Goal: Use online tool/utility: Utilize a website feature to perform a specific function

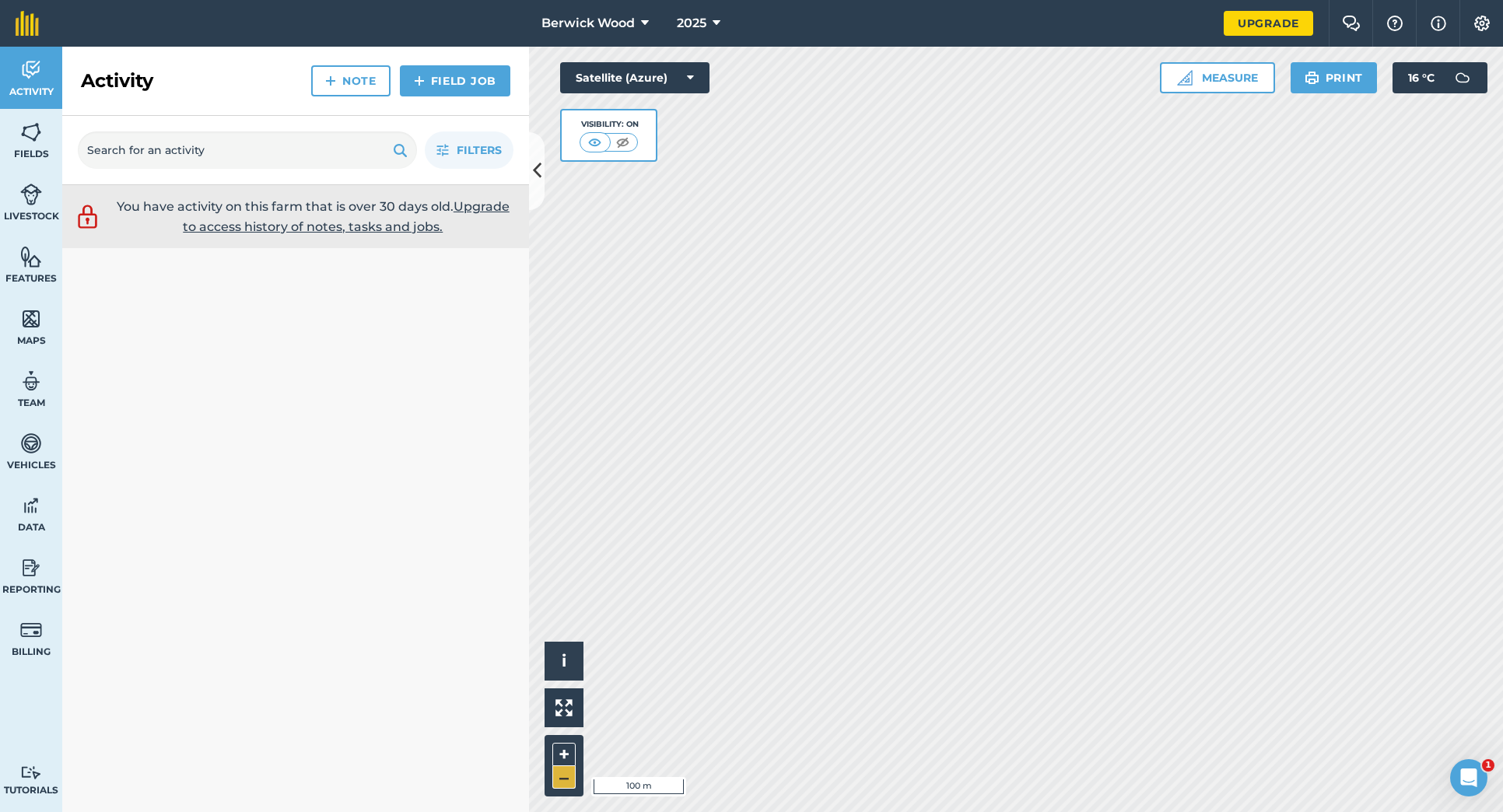
click at [563, 780] on button "–" at bounding box center [565, 777] width 23 height 23
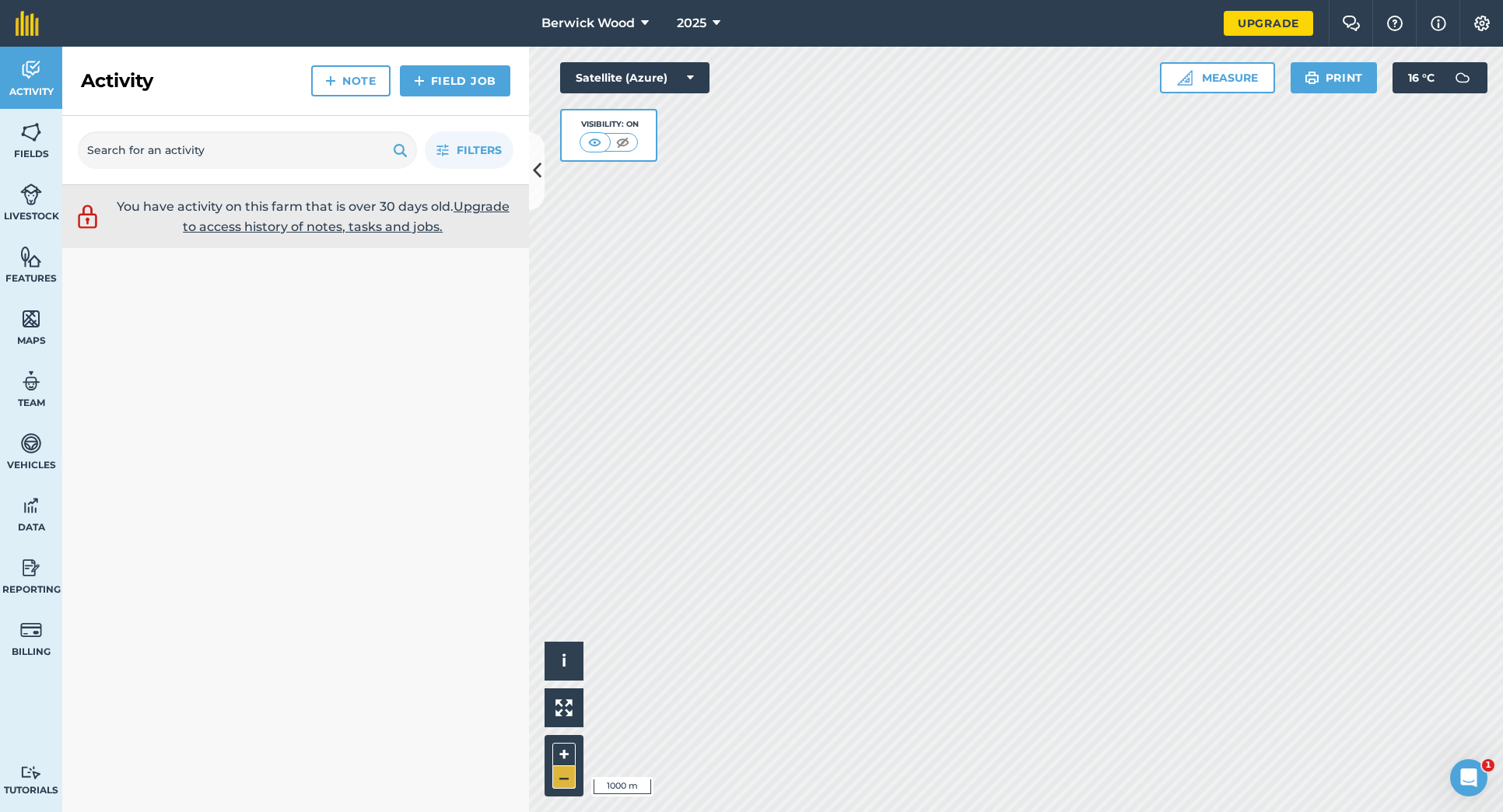
click at [563, 780] on button "–" at bounding box center [565, 777] width 23 height 23
click at [564, 750] on button "+" at bounding box center [565, 755] width 23 height 23
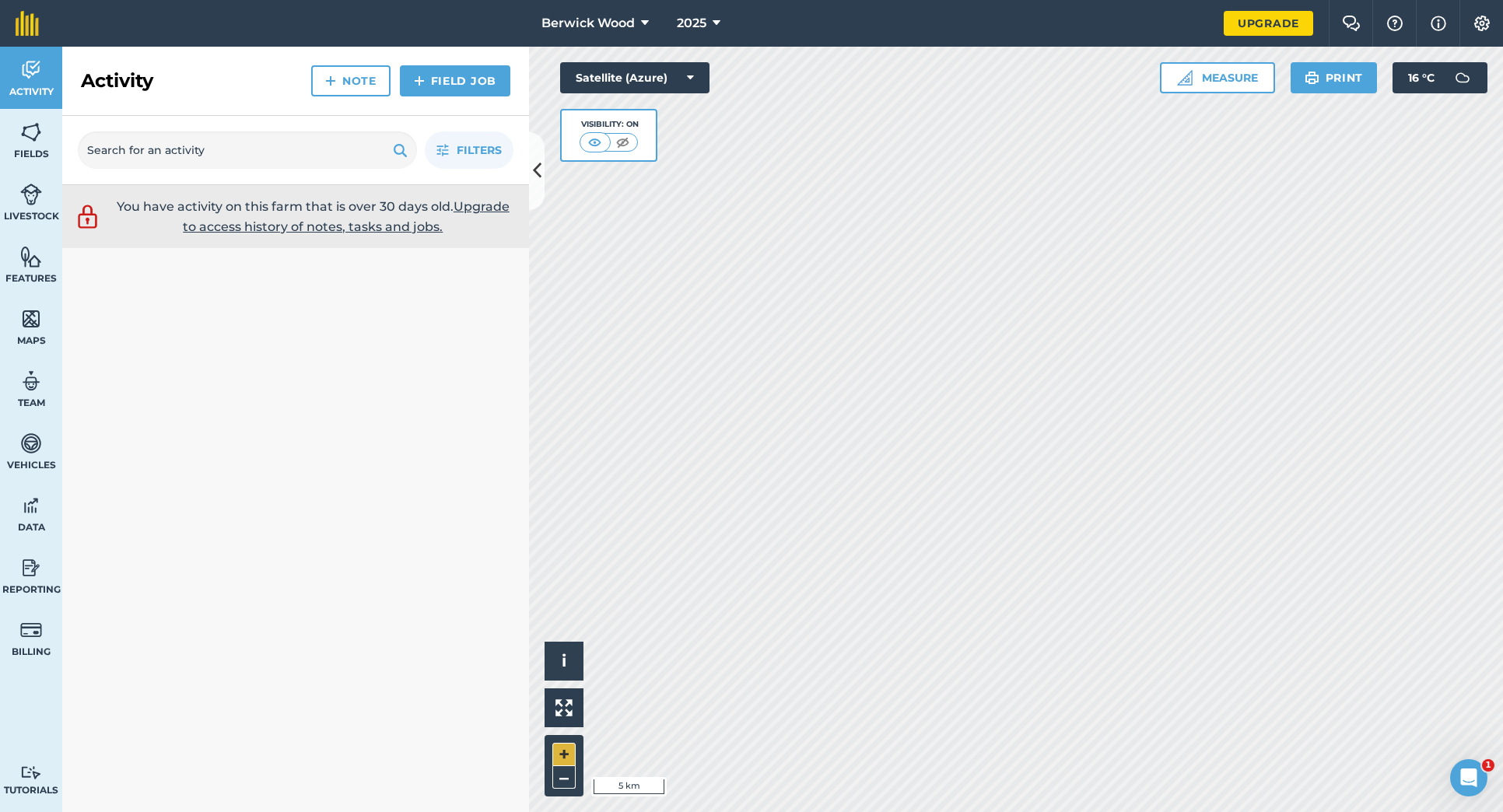
click at [564, 750] on button "+" at bounding box center [565, 755] width 23 height 23
click at [628, 144] on img at bounding box center [623, 142] width 20 height 15
click at [598, 137] on img at bounding box center [596, 142] width 20 height 15
click at [619, 143] on img at bounding box center [623, 142] width 20 height 15
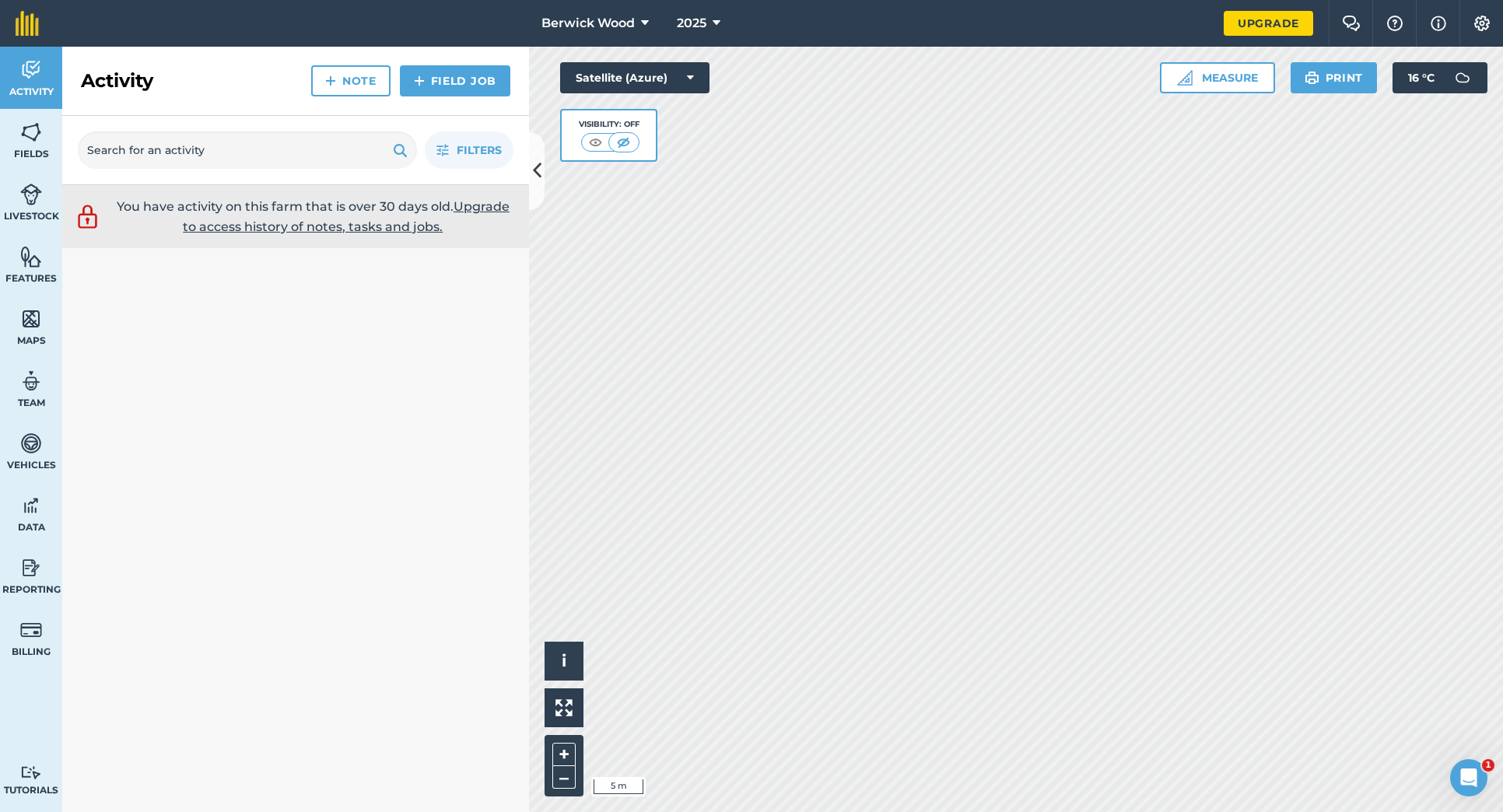
click at [1195, 81] on button "Measure" at bounding box center [1217, 78] width 115 height 31
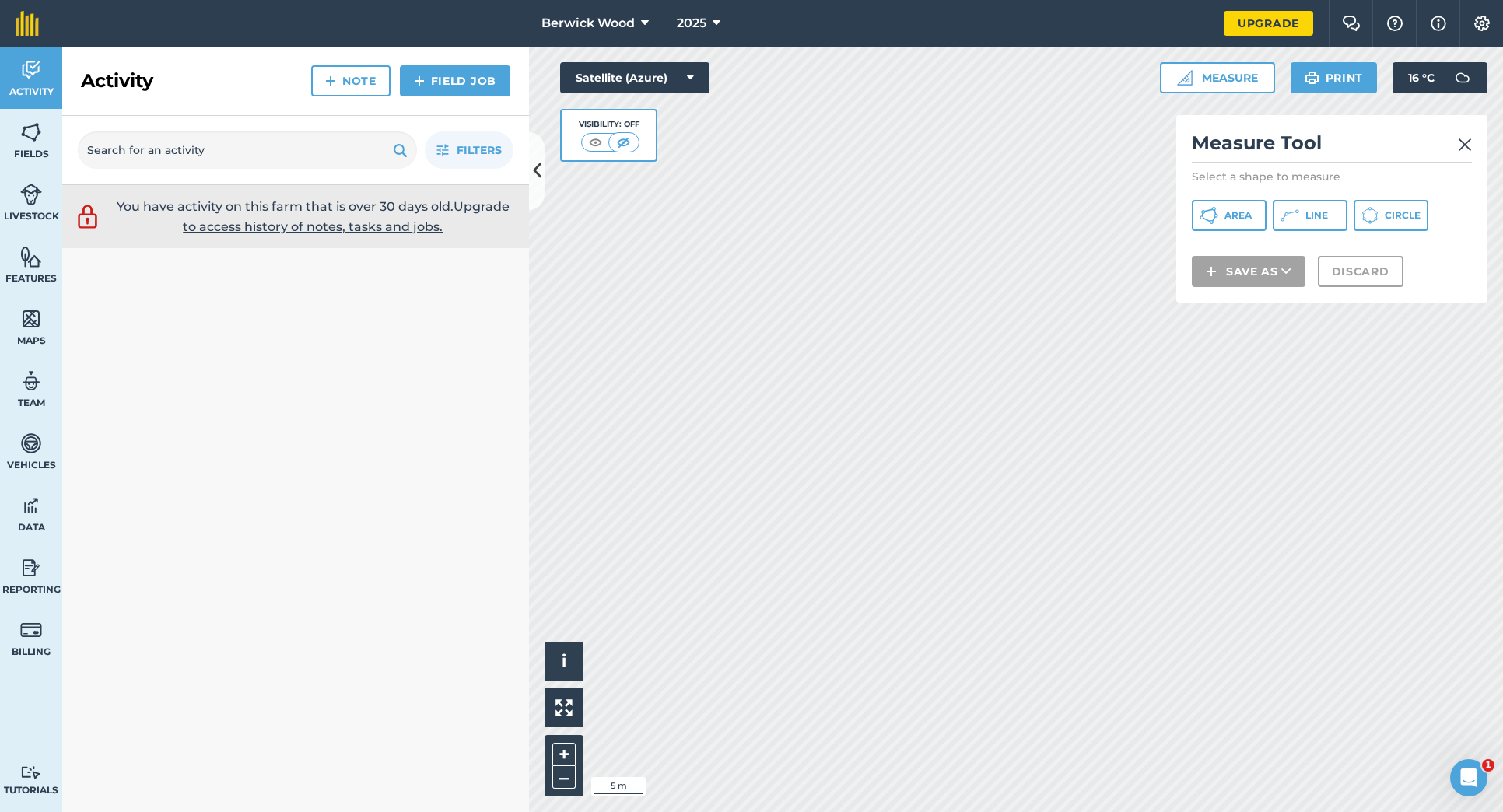
click at [1218, 210] on icon at bounding box center [1209, 215] width 19 height 19
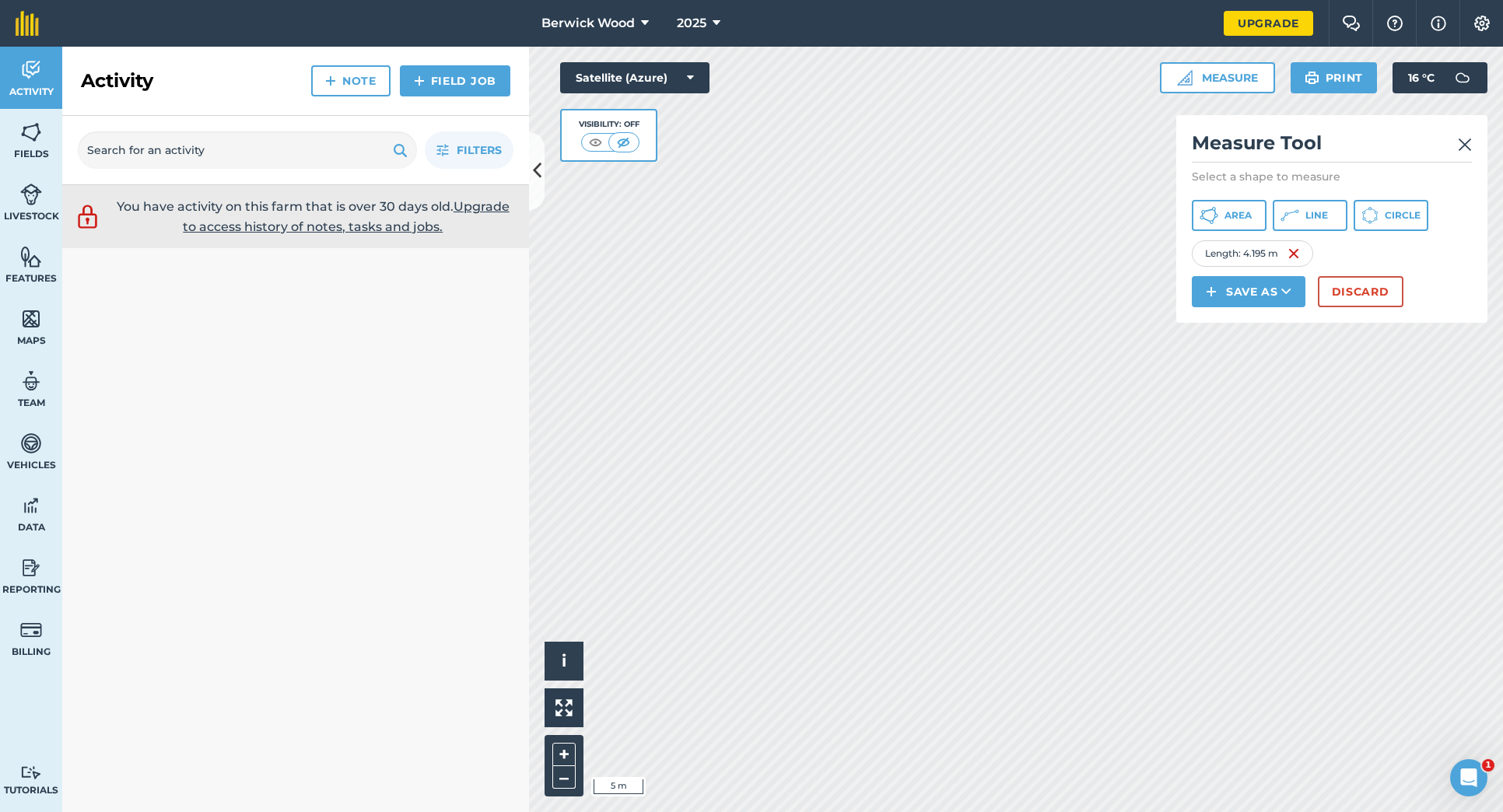
click at [1353, 289] on button "Discard" at bounding box center [1360, 292] width 86 height 31
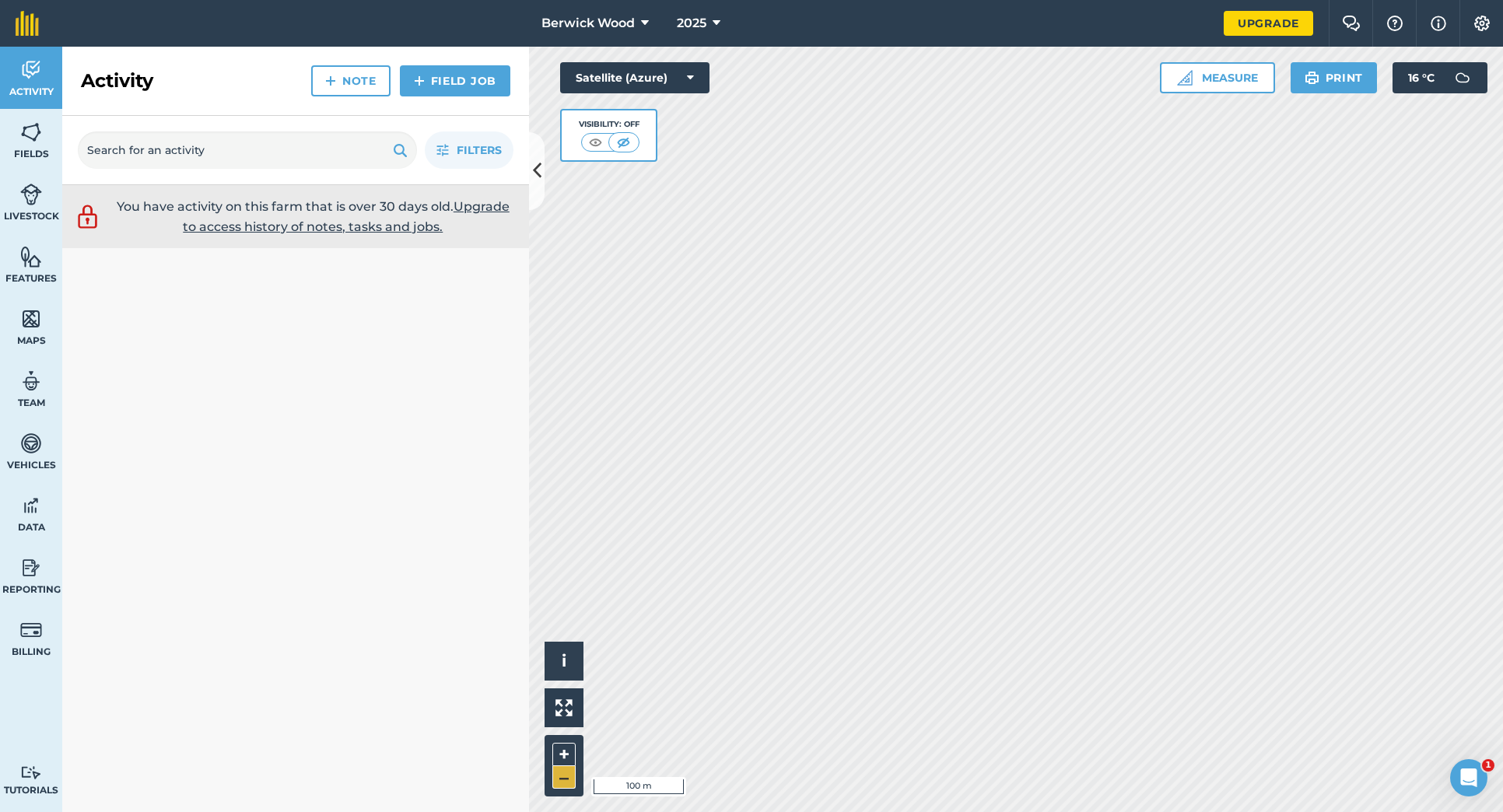
click at [557, 779] on button "–" at bounding box center [565, 777] width 23 height 23
click at [559, 778] on button "–" at bounding box center [565, 777] width 23 height 23
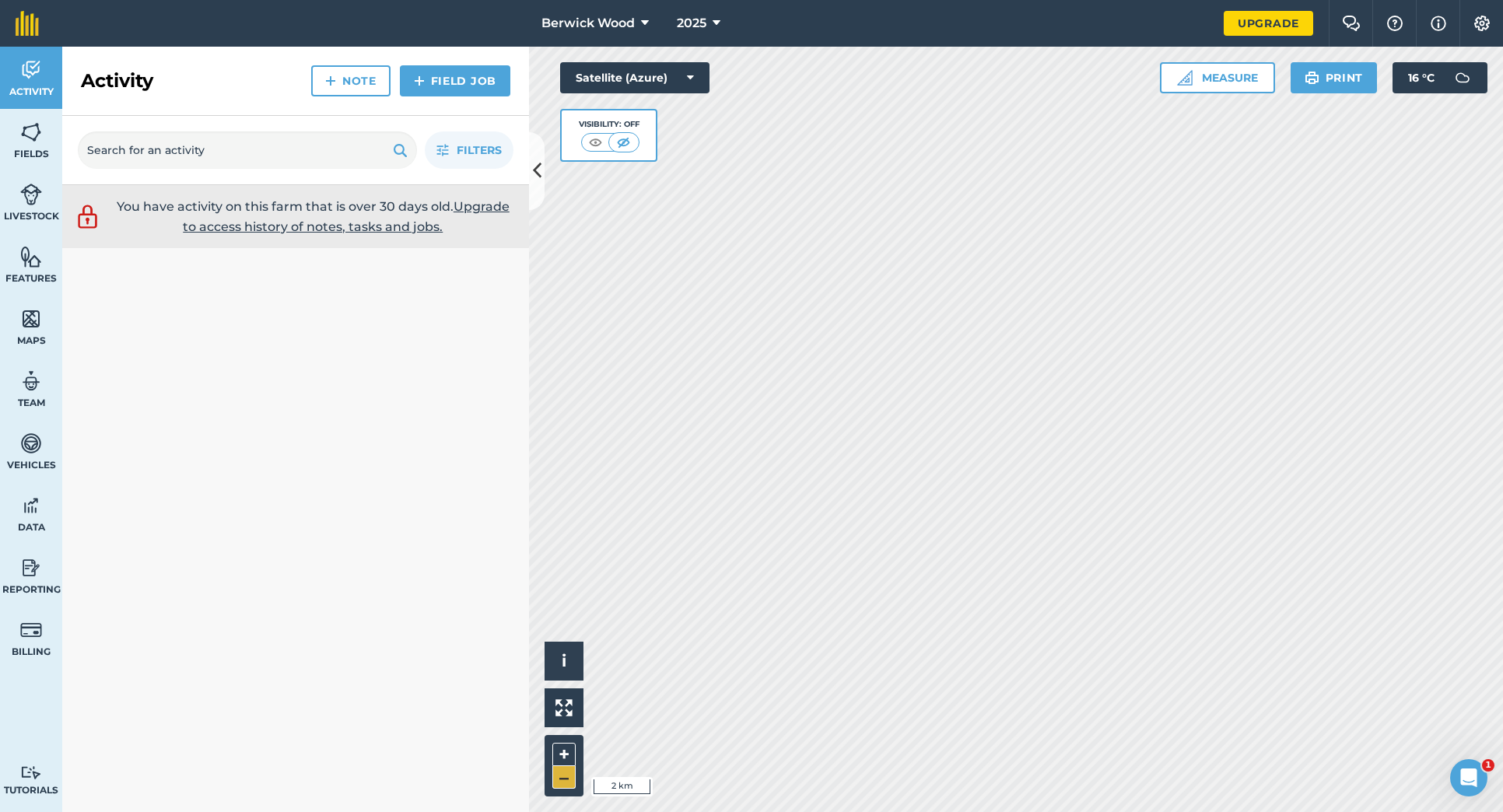
click at [559, 778] on button "–" at bounding box center [565, 777] width 23 height 23
click at [565, 778] on button "–" at bounding box center [565, 777] width 23 height 23
click at [1235, 73] on button "Measure" at bounding box center [1217, 78] width 115 height 31
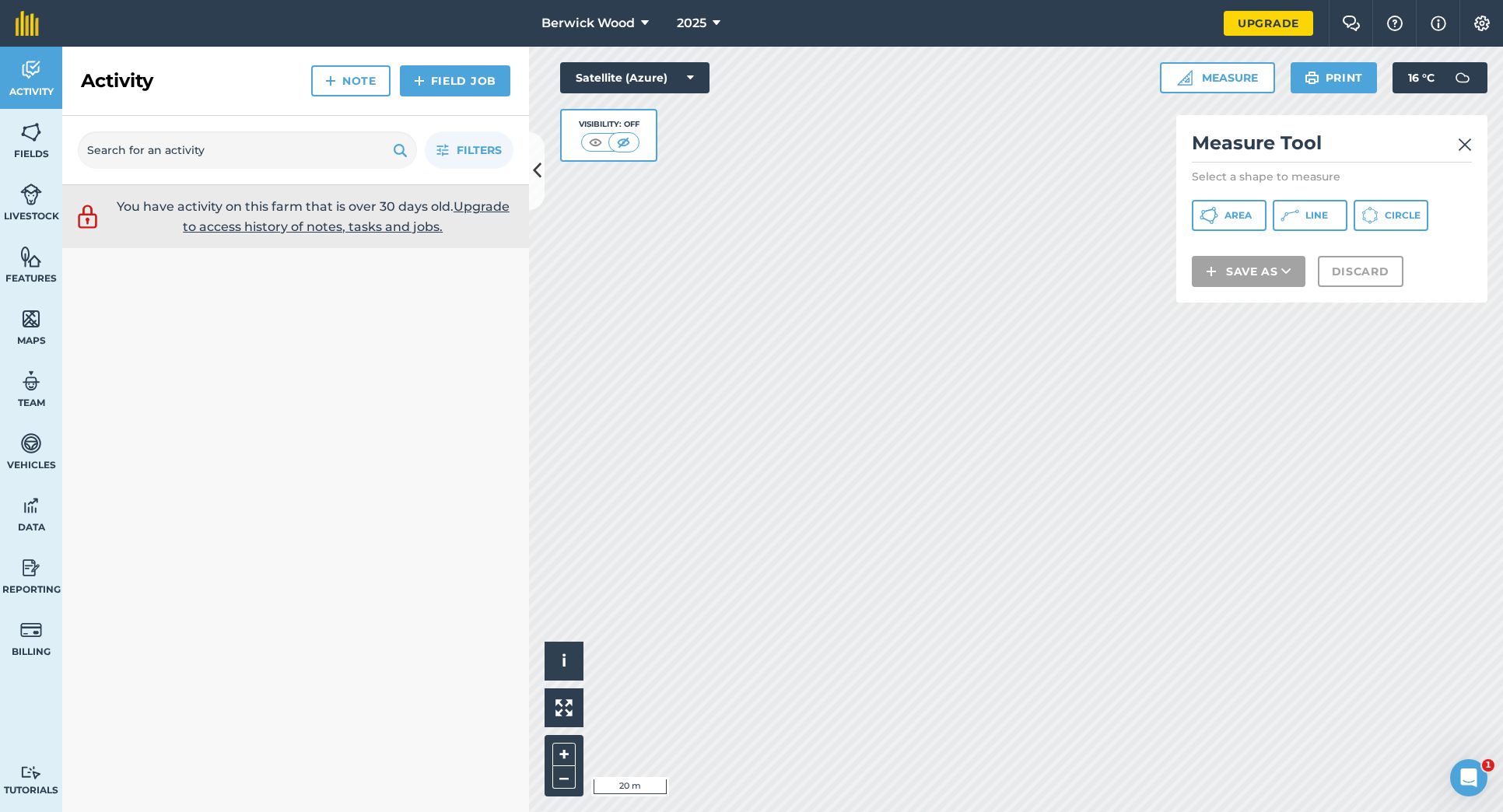
click at [1311, 210] on span "Line" at bounding box center [1316, 216] width 23 height 13
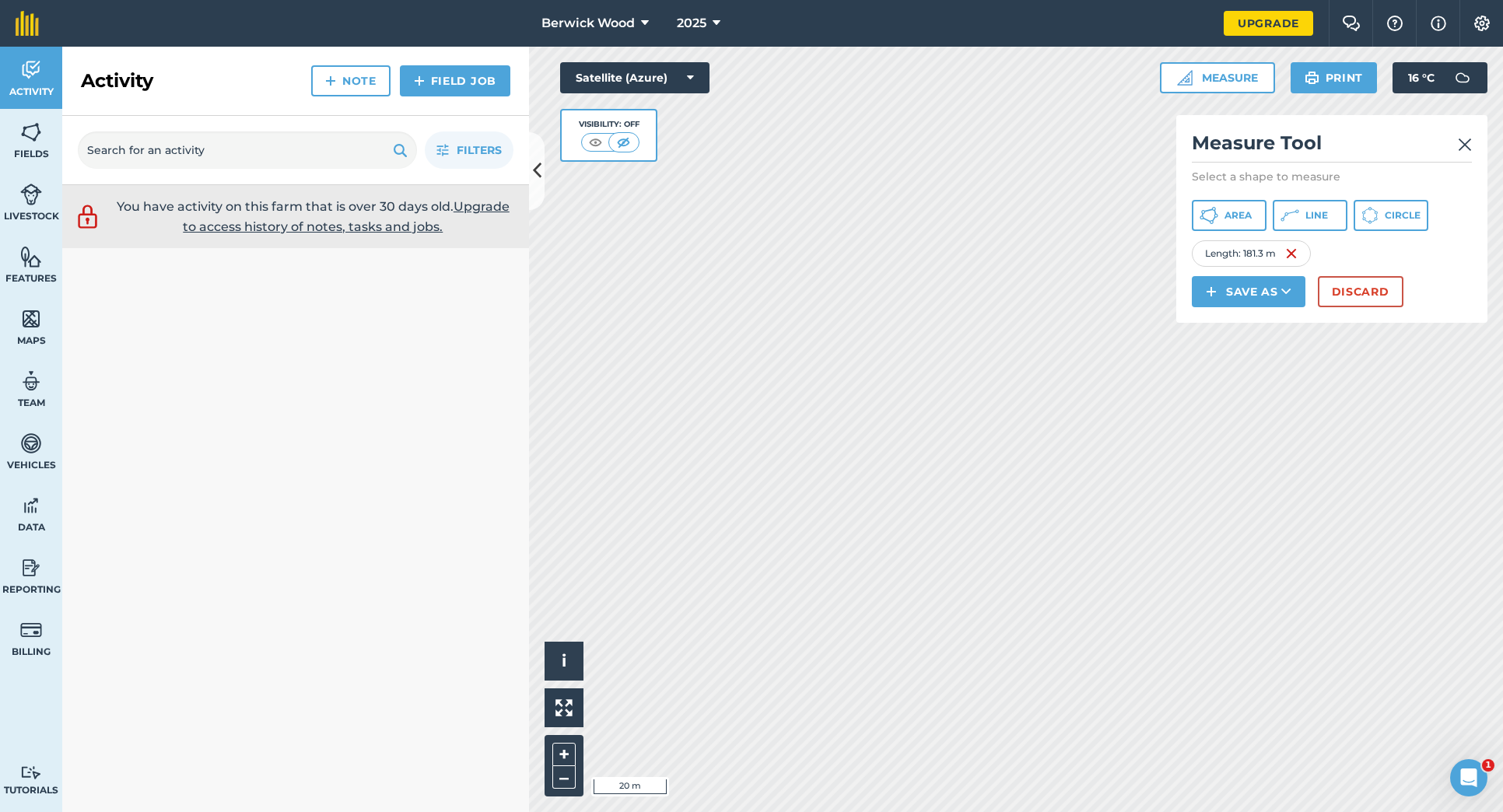
drag, startPoint x: 1364, startPoint y: 297, endPoint x: 1368, endPoint y: 306, distance: 9.8
click at [1368, 306] on button "Discard" at bounding box center [1360, 292] width 86 height 31
